Goal: Submit feedback/report problem

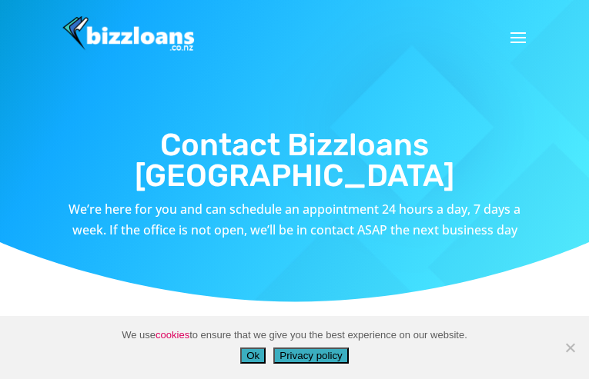
type input "N/A"
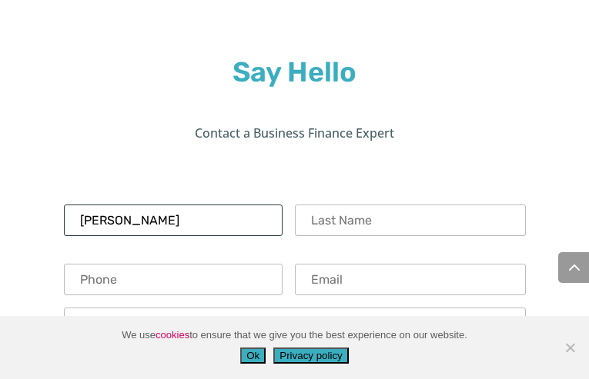
type input "[PERSON_NAME]"
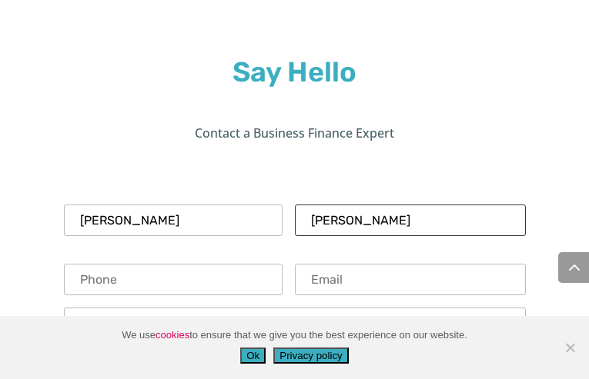
type input "[PERSON_NAME]"
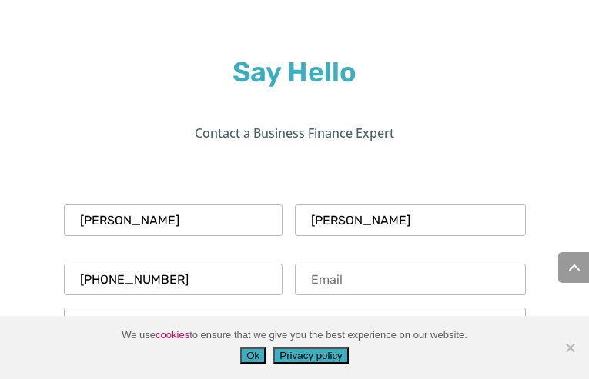
type input "[PHONE_NUMBER]"
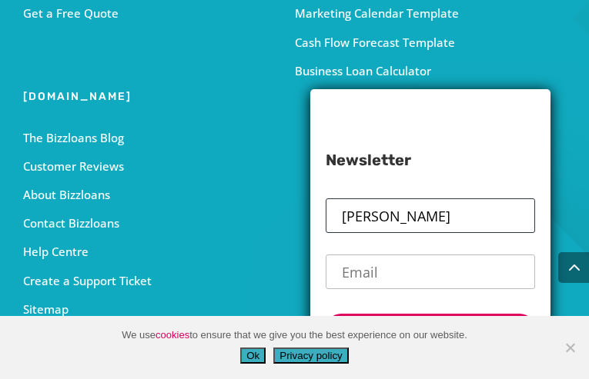
type input "[PERSON_NAME]"
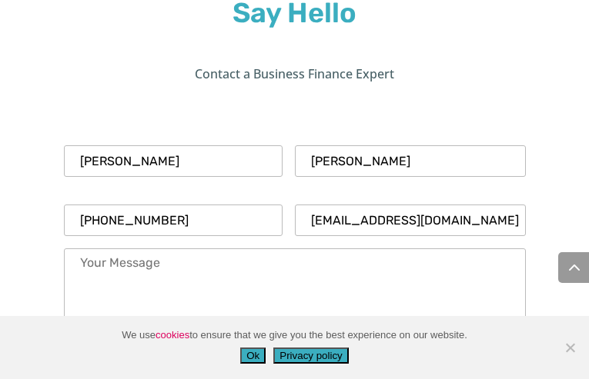
type input "[EMAIL_ADDRESS][DOMAIN_NAME]"
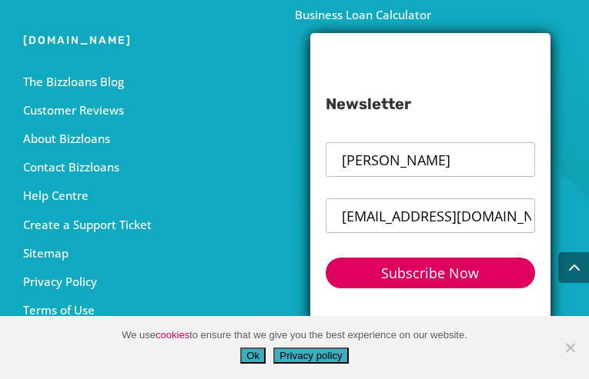
type input "[EMAIL_ADDRESS][DOMAIN_NAME]"
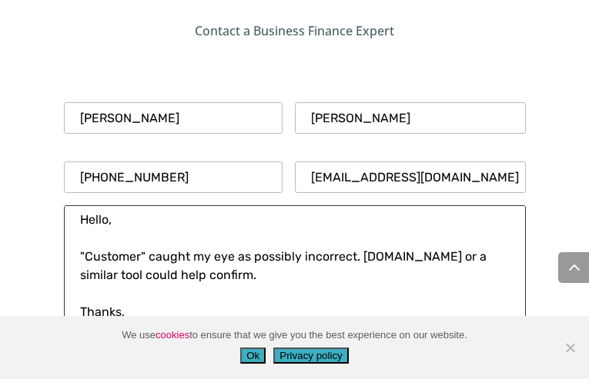
scroll to position [11, 0]
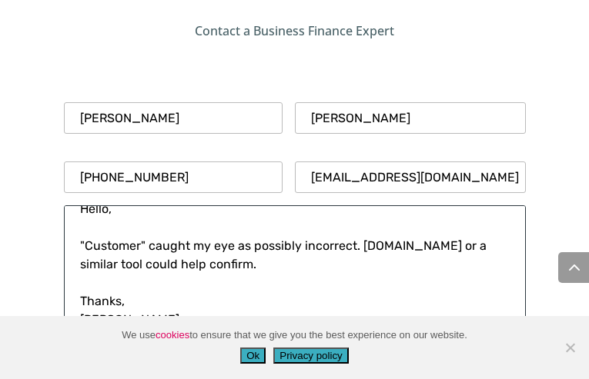
type textarea "Hello, "Customer" caught my eye as possibly incorrect. [DOMAIN_NAME] or a simil…"
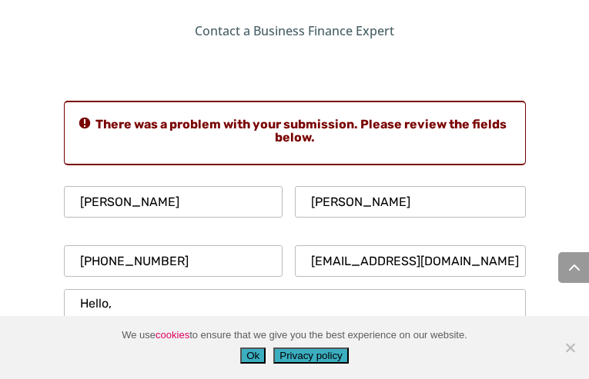
scroll to position [922, 0]
